Goal: Information Seeking & Learning: Compare options

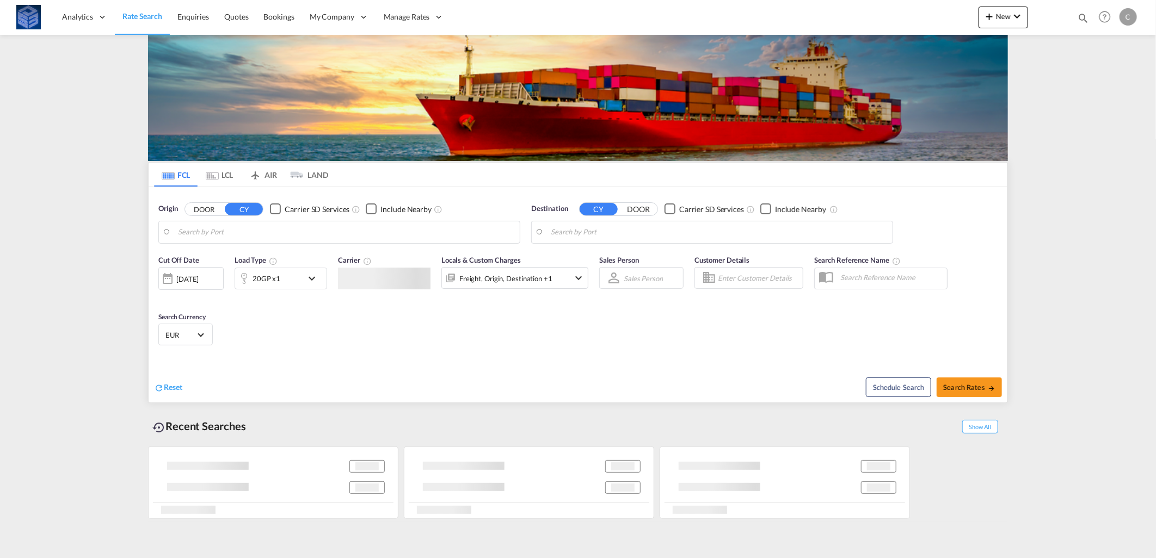
type input "[GEOGRAPHIC_DATA], [GEOGRAPHIC_DATA]"
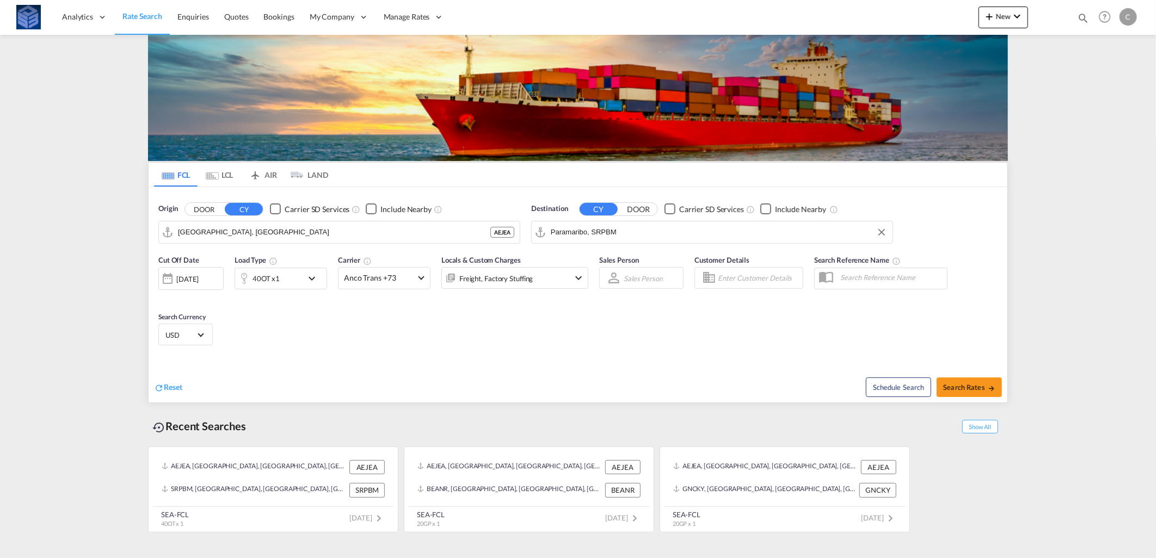
click at [620, 237] on input "Paramaribo, SRPBM" at bounding box center [719, 232] width 336 height 16
click at [591, 259] on div "Tema [GEOGRAPHIC_DATA] [GEOGRAPHIC_DATA]" at bounding box center [635, 262] width 207 height 33
type input "Tema, GHTEM"
click at [303, 278] on div "40OT x1" at bounding box center [281, 279] width 93 height 22
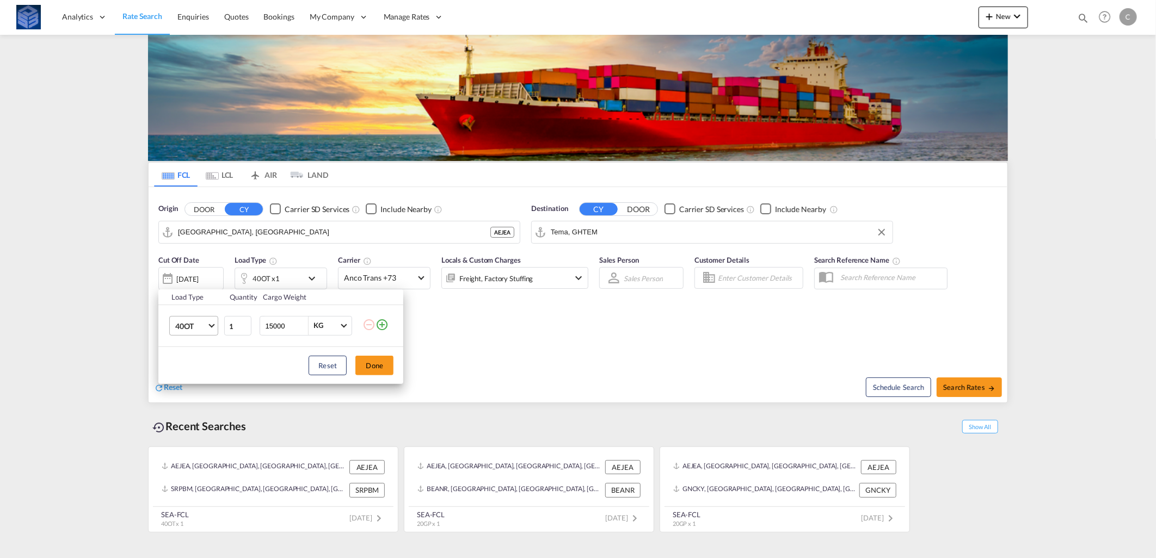
click at [207, 330] on span "40OT" at bounding box center [191, 326] width 32 height 11
click at [199, 273] on md-option "20GP" at bounding box center [204, 270] width 74 height 26
click at [373, 365] on button "Done" at bounding box center [374, 366] width 38 height 20
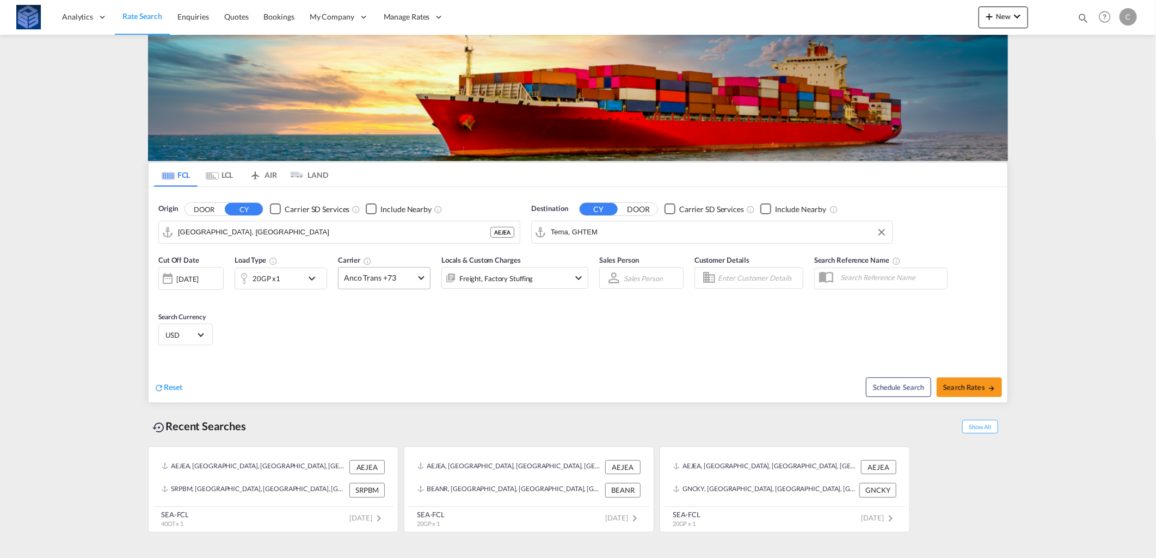
click at [390, 280] on span "Anco Trans +73" at bounding box center [379, 278] width 71 height 11
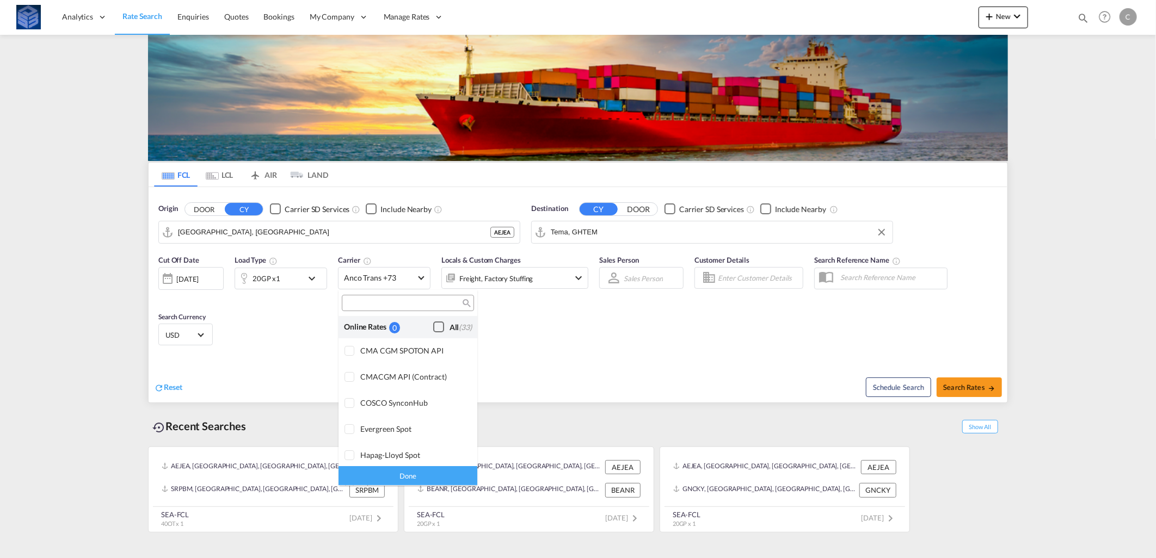
click at [433, 327] on div "Checkbox No Ink" at bounding box center [438, 327] width 11 height 11
click at [395, 472] on div "Done" at bounding box center [407, 476] width 139 height 19
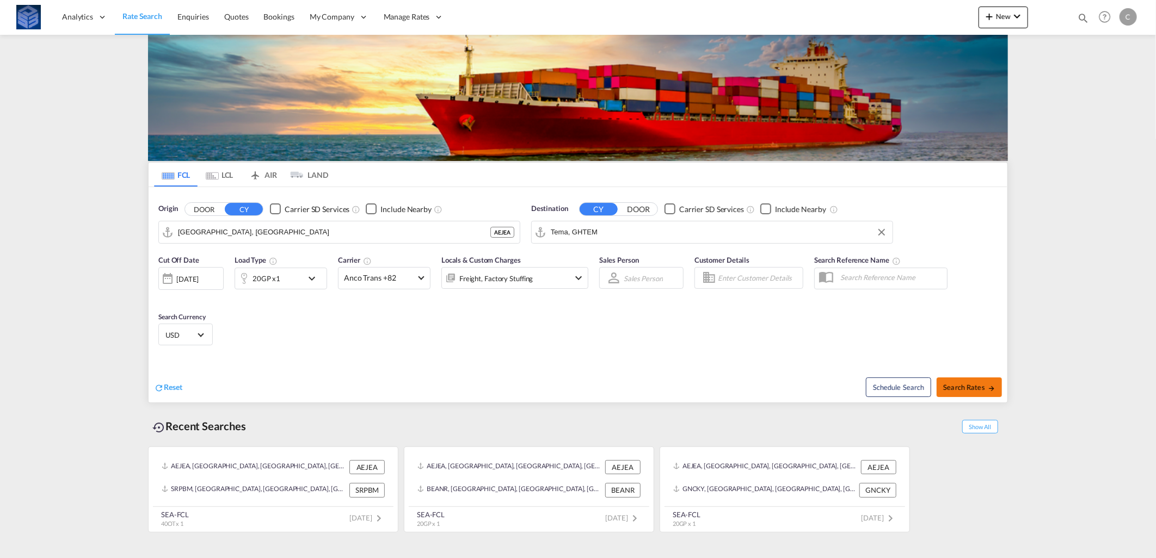
click at [983, 389] on span "Search Rates" at bounding box center [969, 387] width 52 height 9
type input "AEJEA to GHTEM / [DATE]"
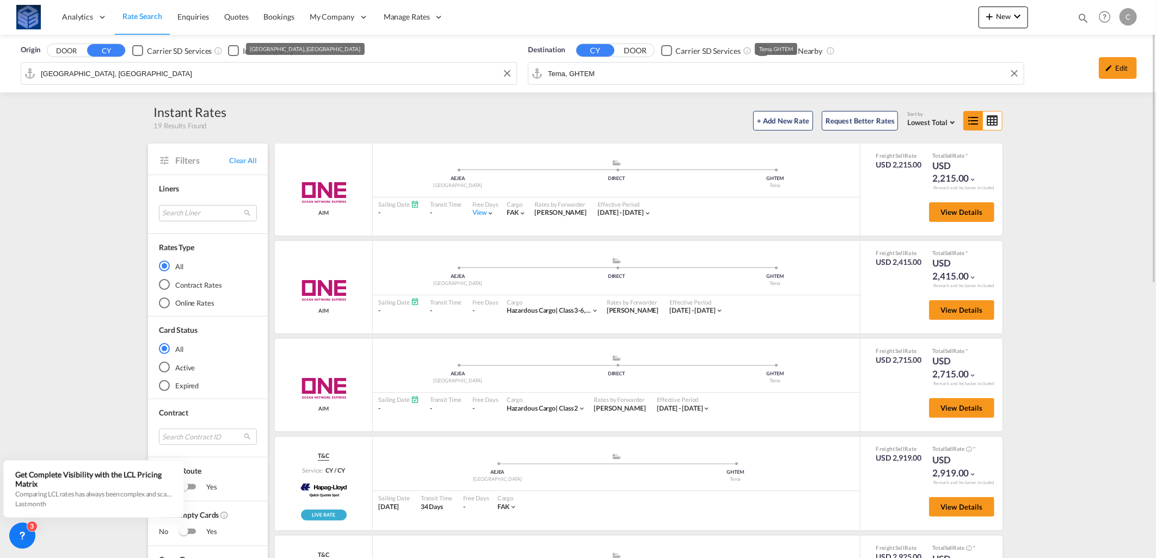
click at [656, 77] on input "Tema, GHTEM" at bounding box center [783, 73] width 470 height 16
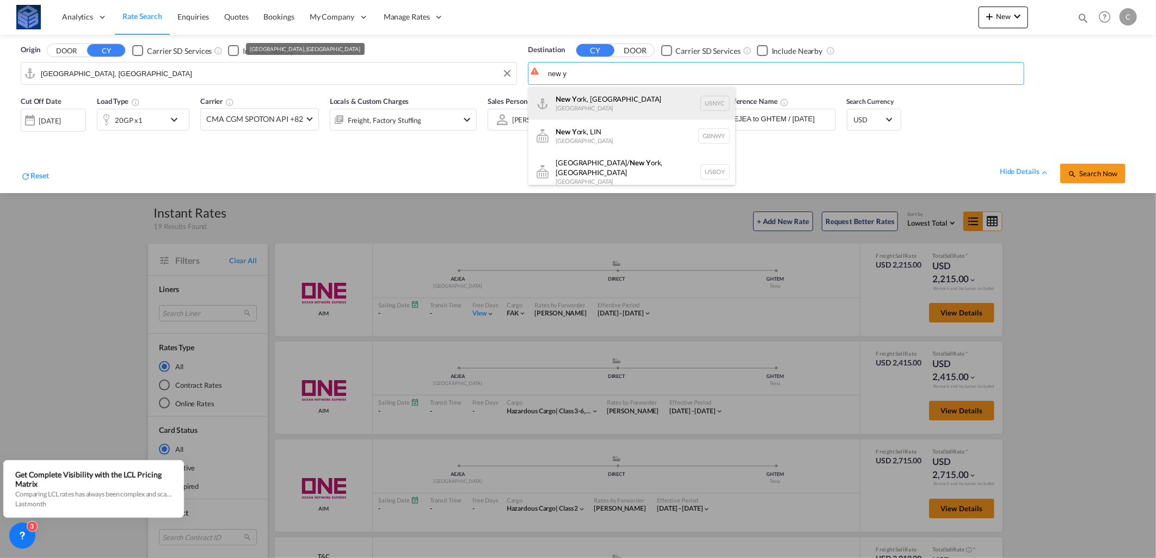
click at [619, 96] on div "New Y ork, [GEOGRAPHIC_DATA] [GEOGRAPHIC_DATA] USNYC" at bounding box center [631, 103] width 207 height 33
type input "[US_STATE], [GEOGRAPHIC_DATA], USNYC"
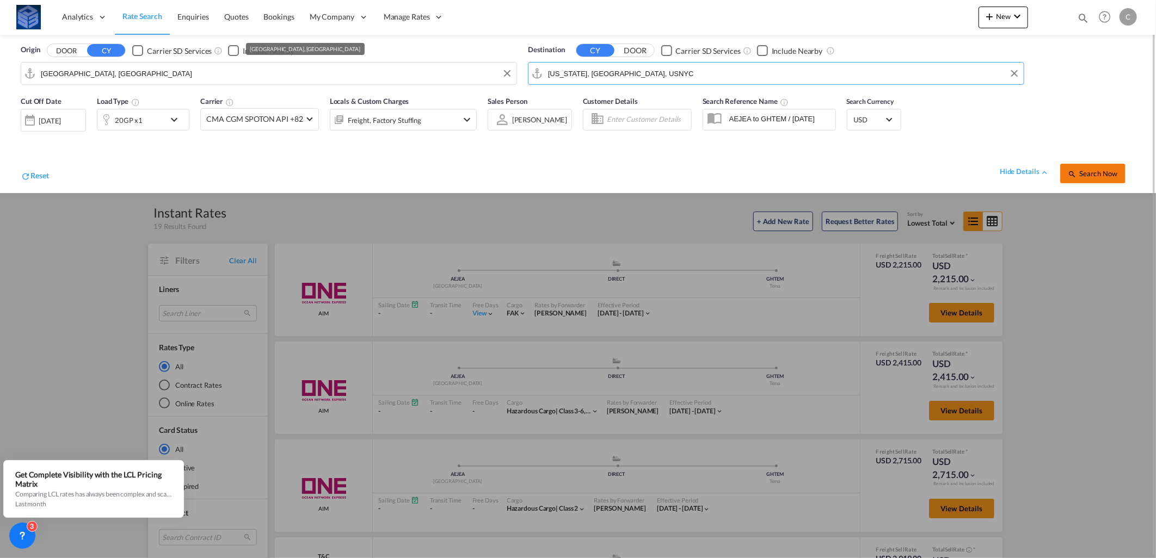
click at [1081, 170] on span "Search Now" at bounding box center [1093, 173] width 50 height 9
